Goal: Navigation & Orientation: Find specific page/section

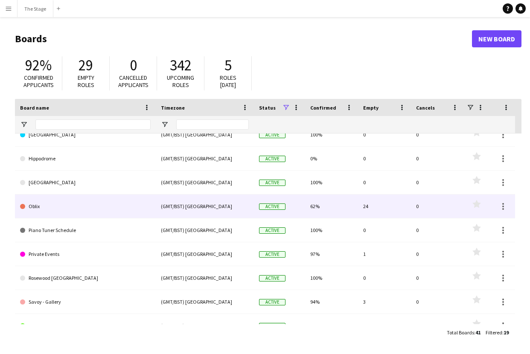
scroll to position [60, 0]
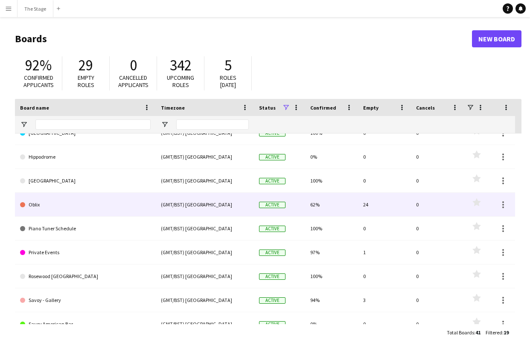
click at [71, 209] on link "Oblix" at bounding box center [85, 205] width 131 height 24
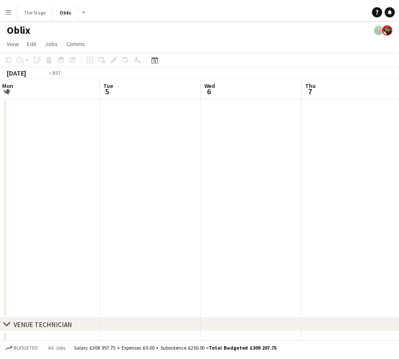
scroll to position [0, 295]
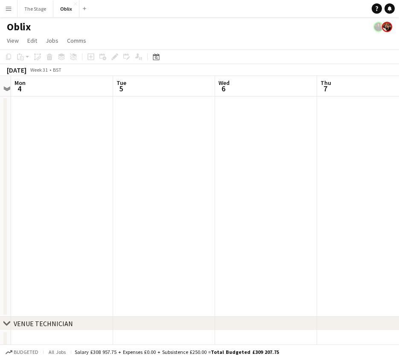
click at [9, 13] on button "Menu" at bounding box center [8, 8] width 17 height 17
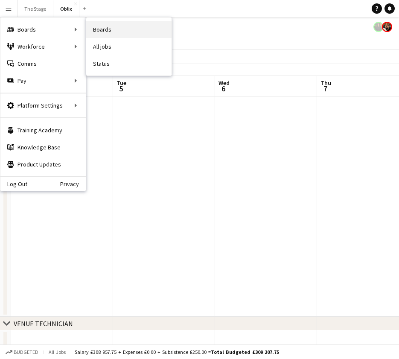
click at [122, 31] on link "Boards" at bounding box center [128, 29] width 85 height 17
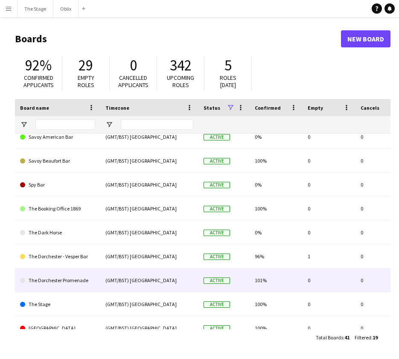
scroll to position [258, 0]
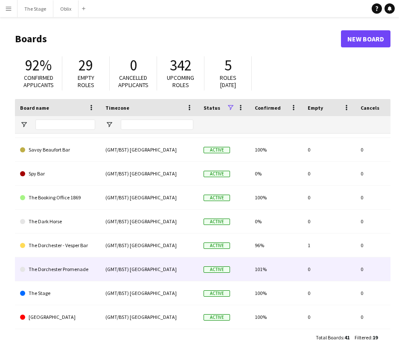
click at [53, 274] on link "The Dorchester Promenade" at bounding box center [57, 269] width 75 height 24
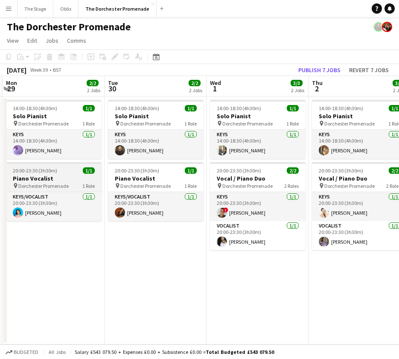
scroll to position [0, 287]
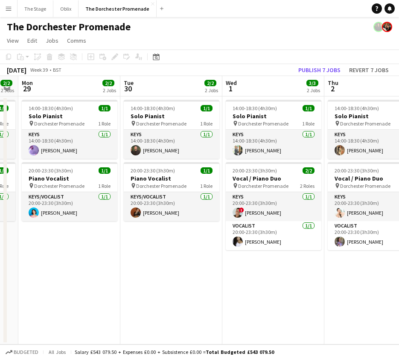
click at [10, 9] on app-icon "Menu" at bounding box center [8, 8] width 7 height 7
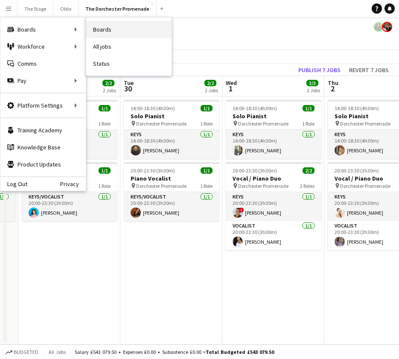
click at [119, 30] on link "Boards" at bounding box center [128, 29] width 85 height 17
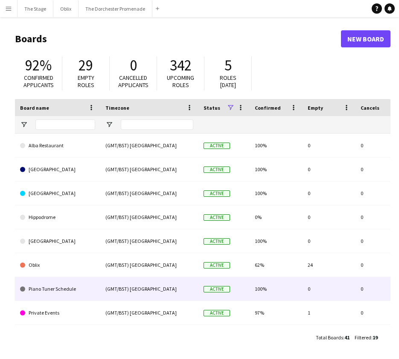
click at [75, 286] on link "Piano Tuner Schedule" at bounding box center [57, 289] width 75 height 24
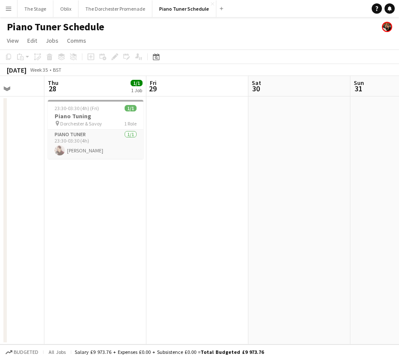
scroll to position [0, 265]
